Goal: Find specific page/section: Find specific page/section

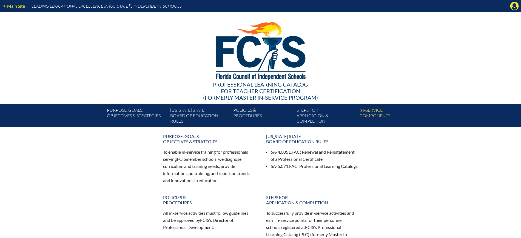
click at [510, 5] on div "Main Site Leading Educational Excellence in Florida’s Independent Schools" at bounding box center [260, 6] width 521 height 12
click at [514, 5] on icon "Manage Account" at bounding box center [514, 6] width 9 height 9
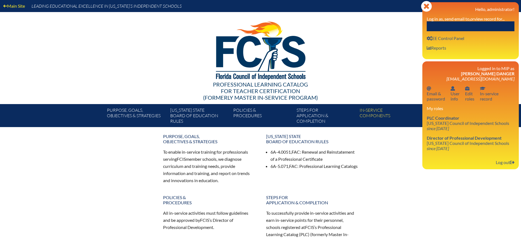
click at [488, 24] on input "text" at bounding box center [471, 26] width 88 height 10
type input "monica"
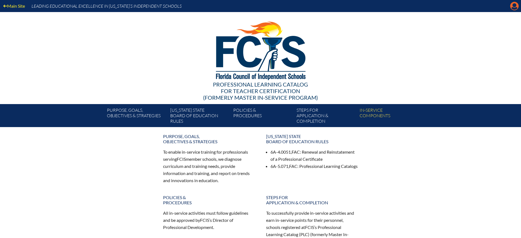
click at [511, 4] on icon at bounding box center [515, 6] width 9 height 9
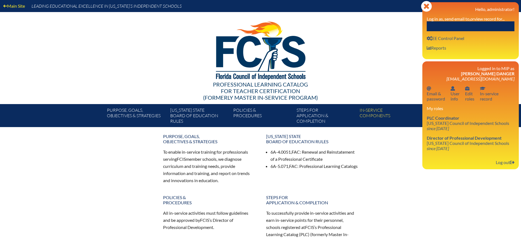
click at [497, 22] on input "text" at bounding box center [471, 26] width 88 height 10
paste input "nkemp@bayshorechristianschool.org"
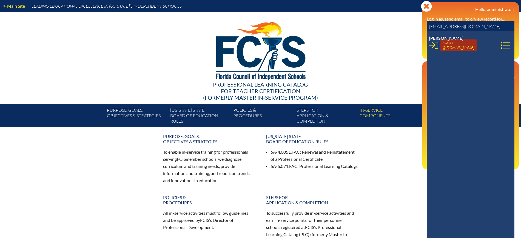
type input "nkemp@bayshorechristianschool.org"
click at [442, 48] on link "nkemp @bayshorechristianschool.org" at bounding box center [459, 45] width 36 height 12
click at [434, 47] on icon at bounding box center [433, 45] width 9 height 7
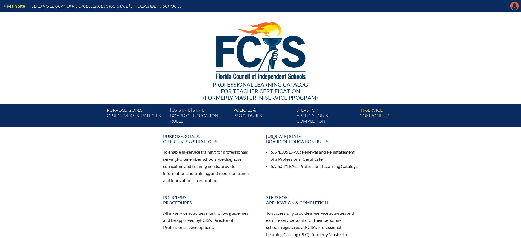
click at [518, 2] on icon "Manage account" at bounding box center [514, 6] width 9 height 9
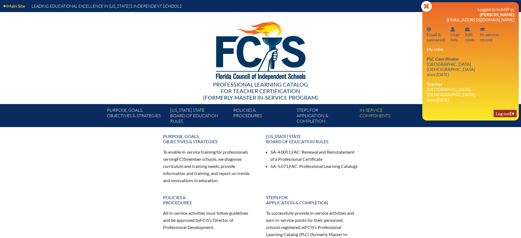
click at [507, 110] on link "Log out Log out" at bounding box center [505, 113] width 23 height 7
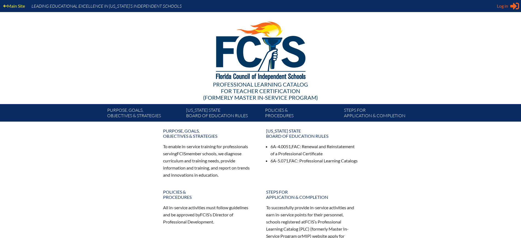
type input "[EMAIL_ADDRESS][DOMAIN_NAME]"
click at [505, 8] on span "Log in" at bounding box center [502, 6] width 11 height 7
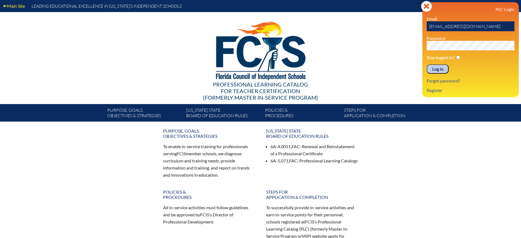
click at [440, 69] on input "Log in" at bounding box center [438, 68] width 22 height 9
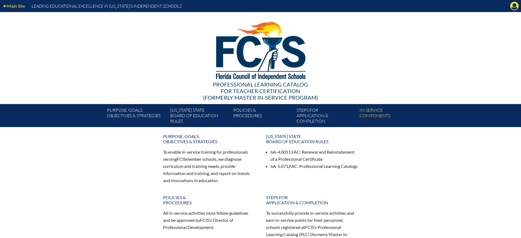
click at [520, 6] on div "Main Site Leading Educational Excellence in [US_STATE]’s Independent Schools" at bounding box center [260, 6] width 521 height 12
click at [517, 6] on icon at bounding box center [515, 6] width 9 height 9
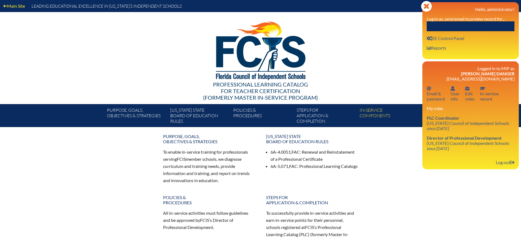
click at [503, 22] on input "text" at bounding box center [471, 26] width 88 height 10
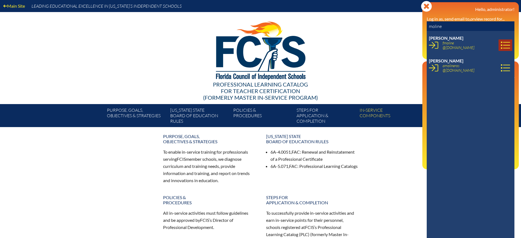
type input "moline"
click at [501, 47] on icon at bounding box center [505, 45] width 9 height 9
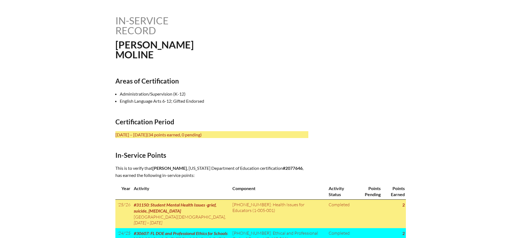
scroll to position [137, 0]
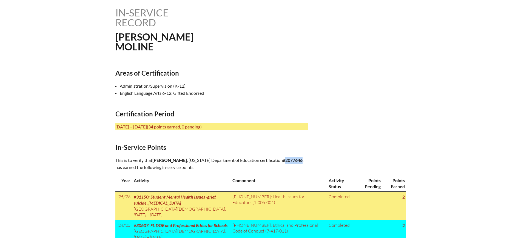
drag, startPoint x: 223, startPoint y: 165, endPoint x: 206, endPoint y: 167, distance: 17.4
click at [283, 163] on b "#2077646" at bounding box center [293, 160] width 20 height 5
